Goal: Task Accomplishment & Management: Manage account settings

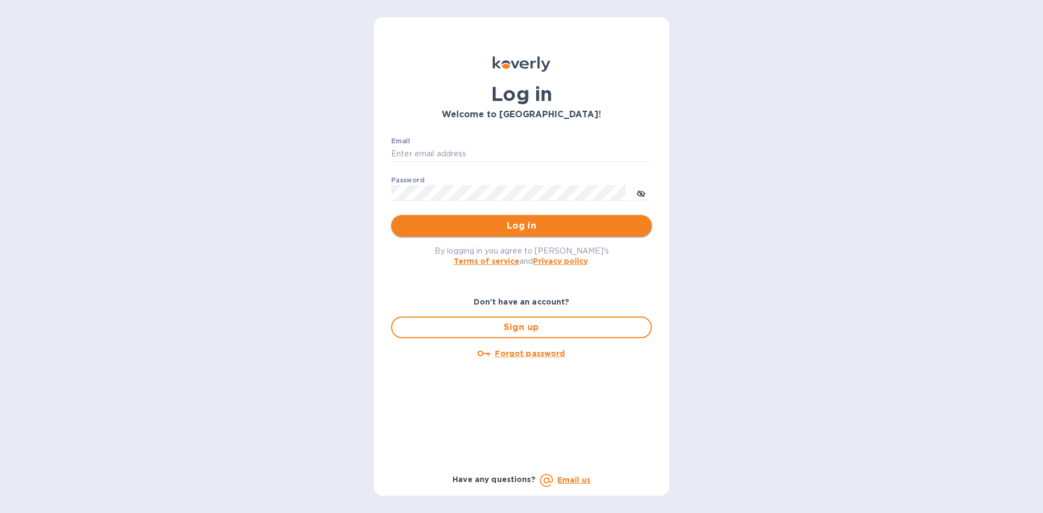
type input "[EMAIL_ADDRESS][DOMAIN_NAME]"
click at [515, 220] on span "Log in" at bounding box center [521, 225] width 243 height 13
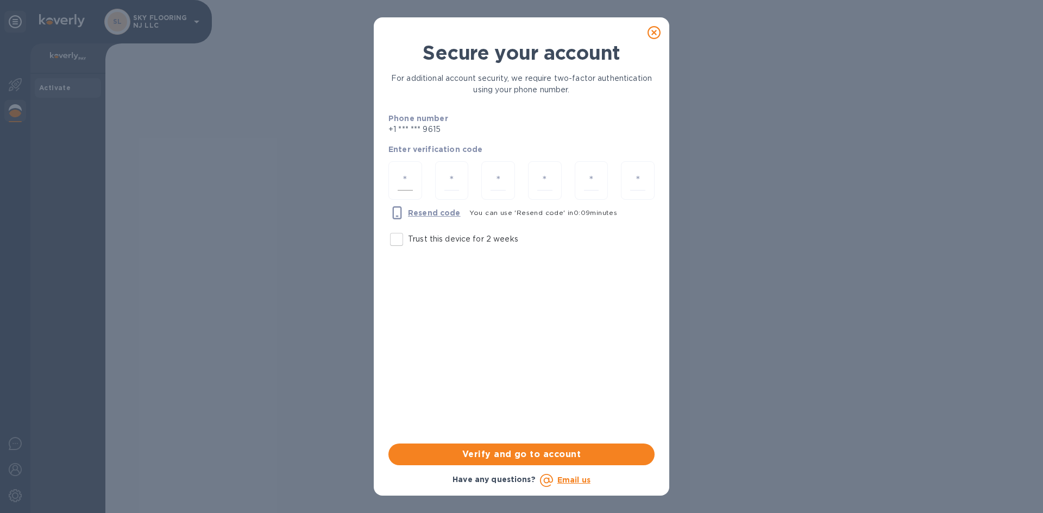
click at [408, 178] on input "number" at bounding box center [405, 181] width 15 height 20
click at [391, 237] on input "Trust this device for 2 weeks" at bounding box center [396, 239] width 23 height 23
checkbox input "true"
click at [400, 185] on input "number" at bounding box center [405, 181] width 15 height 20
type input "8"
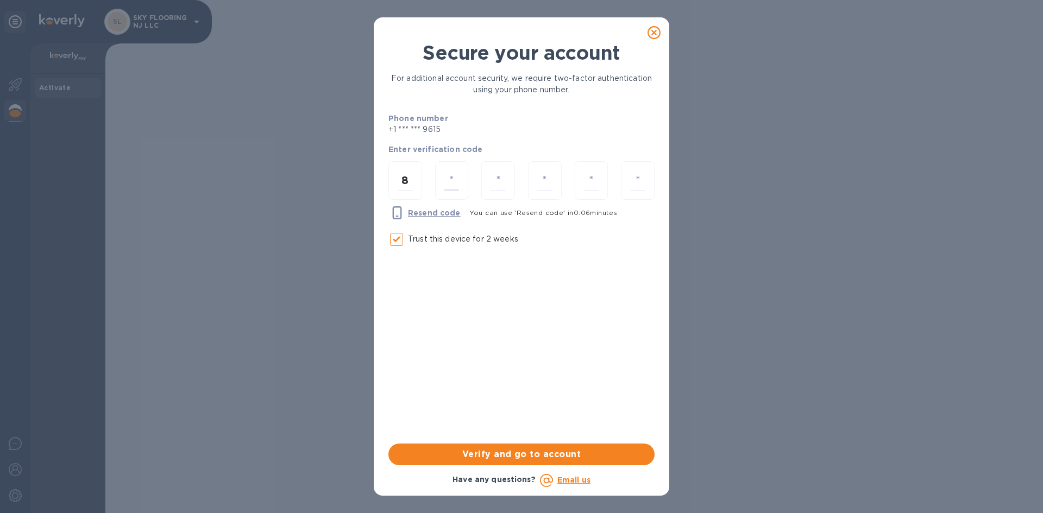
type input "8"
type input "4"
type input "2"
type input "1"
type input "3"
